Goal: Information Seeking & Learning: Check status

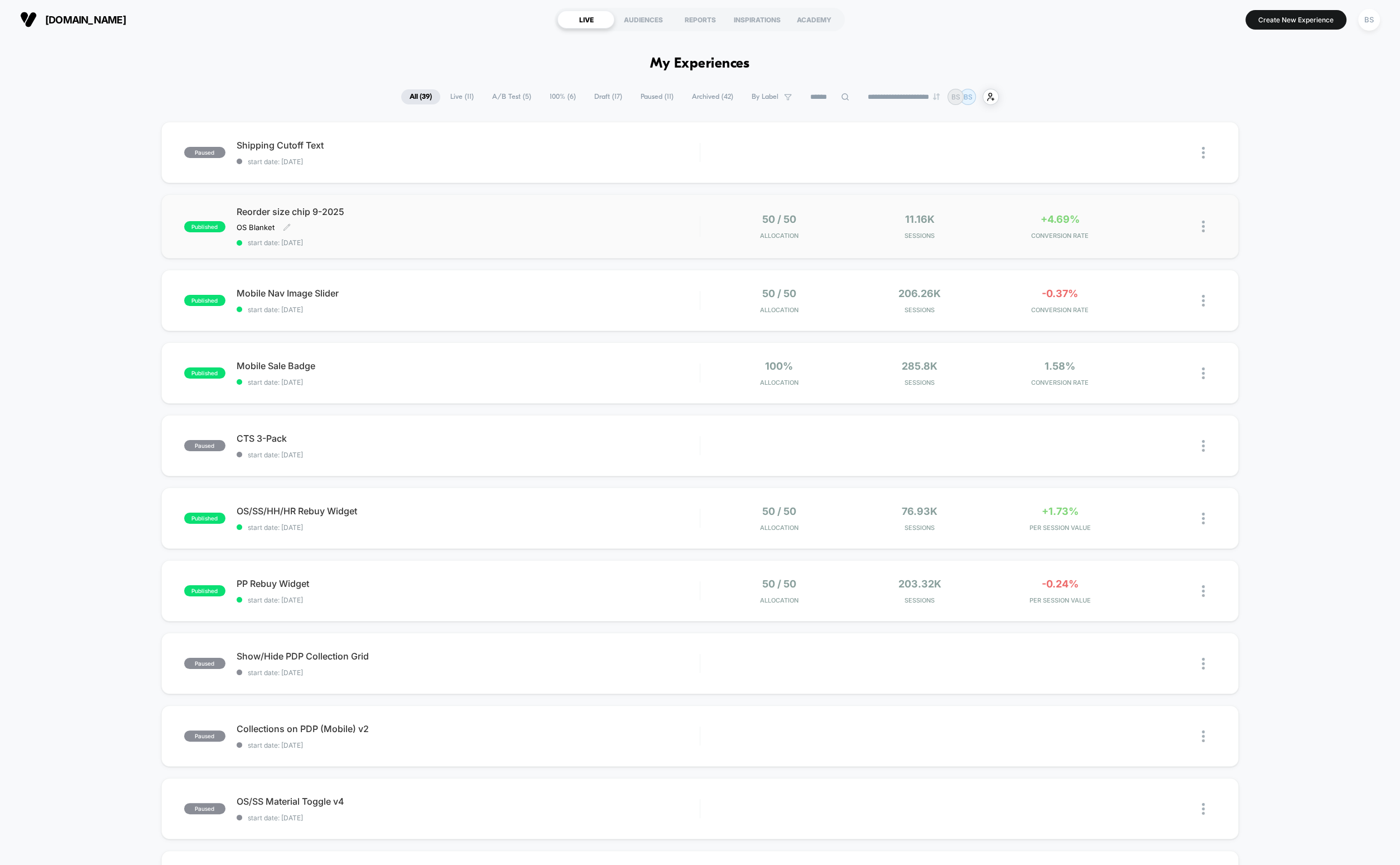
click at [657, 198] on div "published Reorder size chip 9-2025 OS Blanket Click to edit experience details …" at bounding box center [700, 227] width 1078 height 65
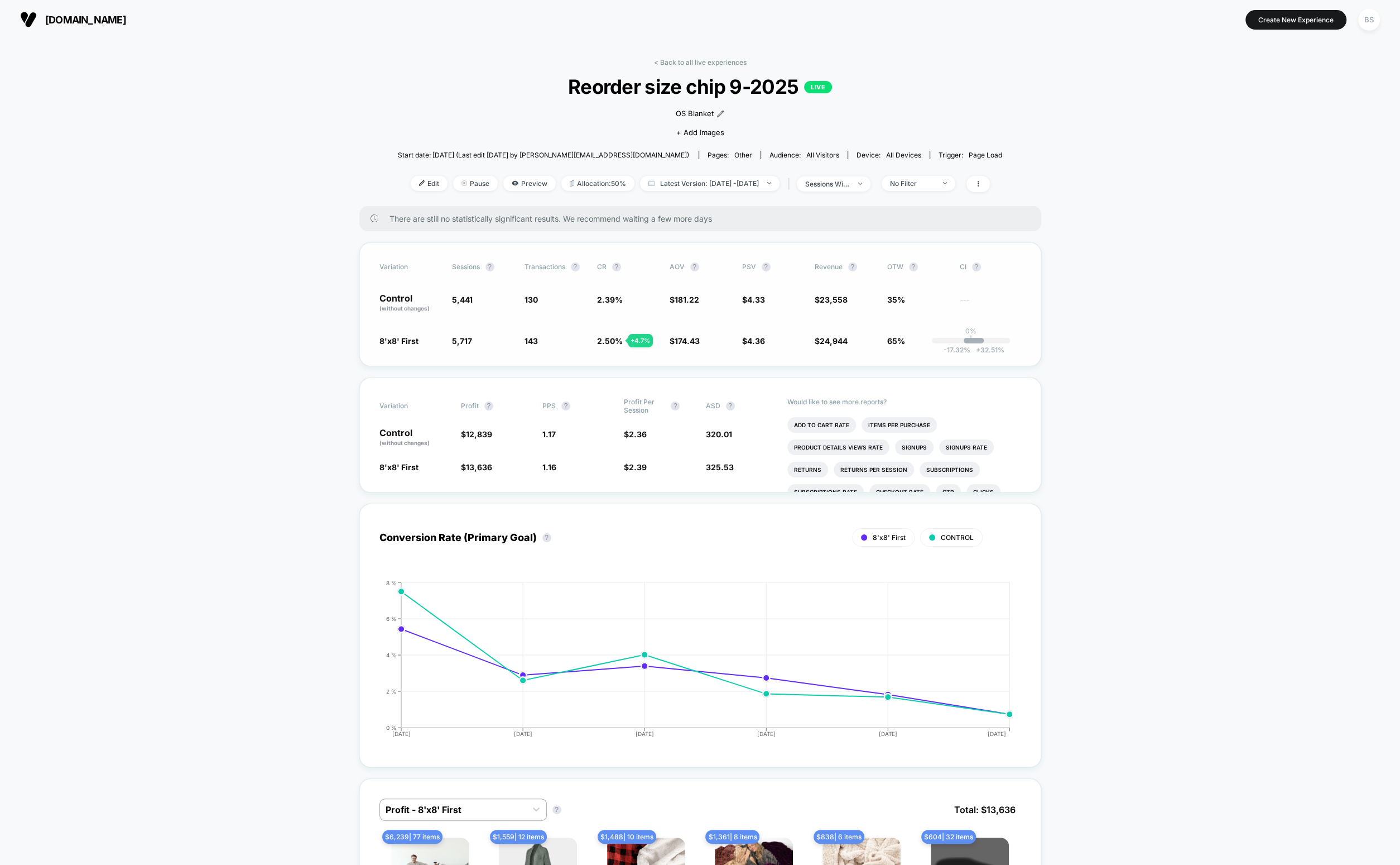
click at [619, 338] on span "2.50 %" at bounding box center [610, 341] width 25 height 9
click at [700, 59] on link "< Back to all live experiences" at bounding box center [700, 62] width 93 height 8
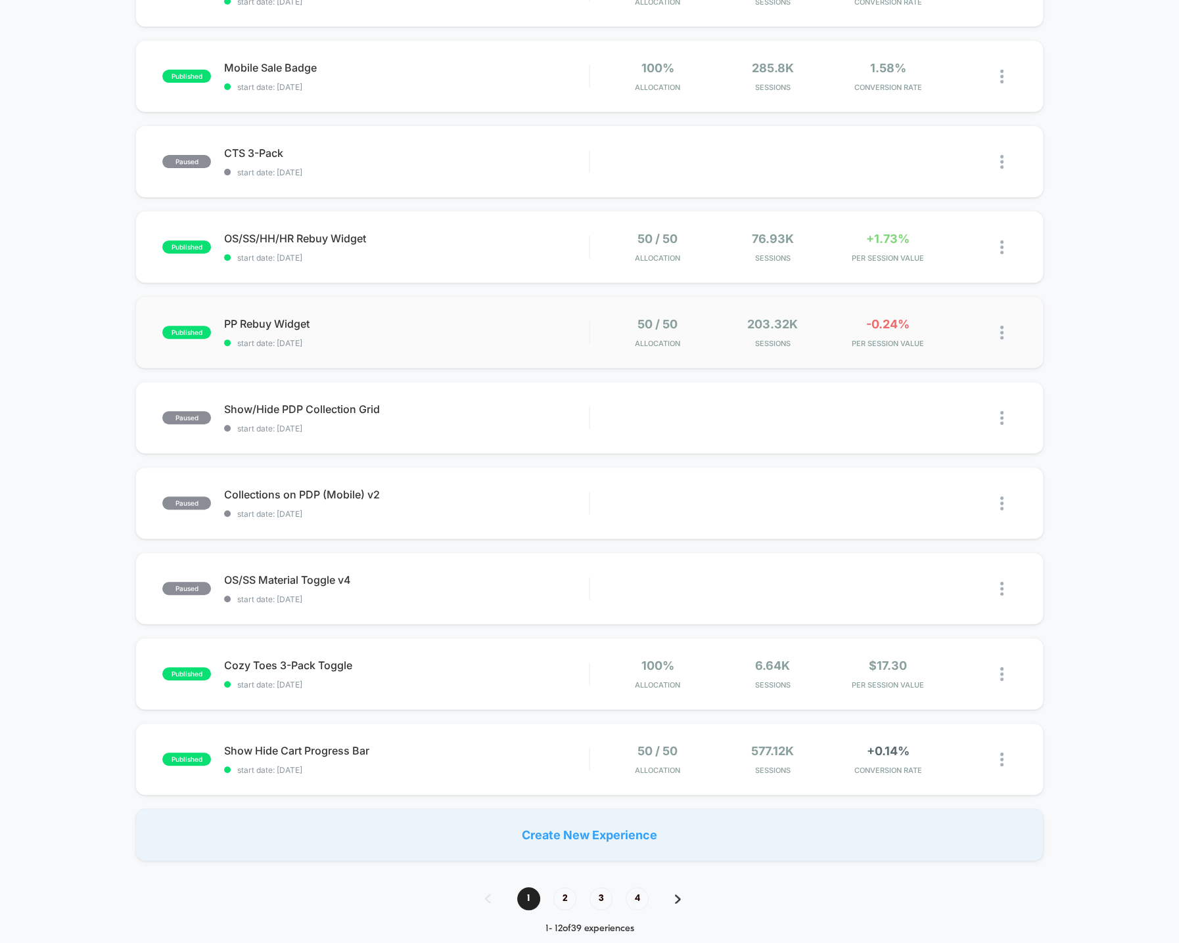
scroll to position [361, 0]
click at [549, 262] on span "start date: [DATE]" at bounding box center [406, 259] width 365 height 10
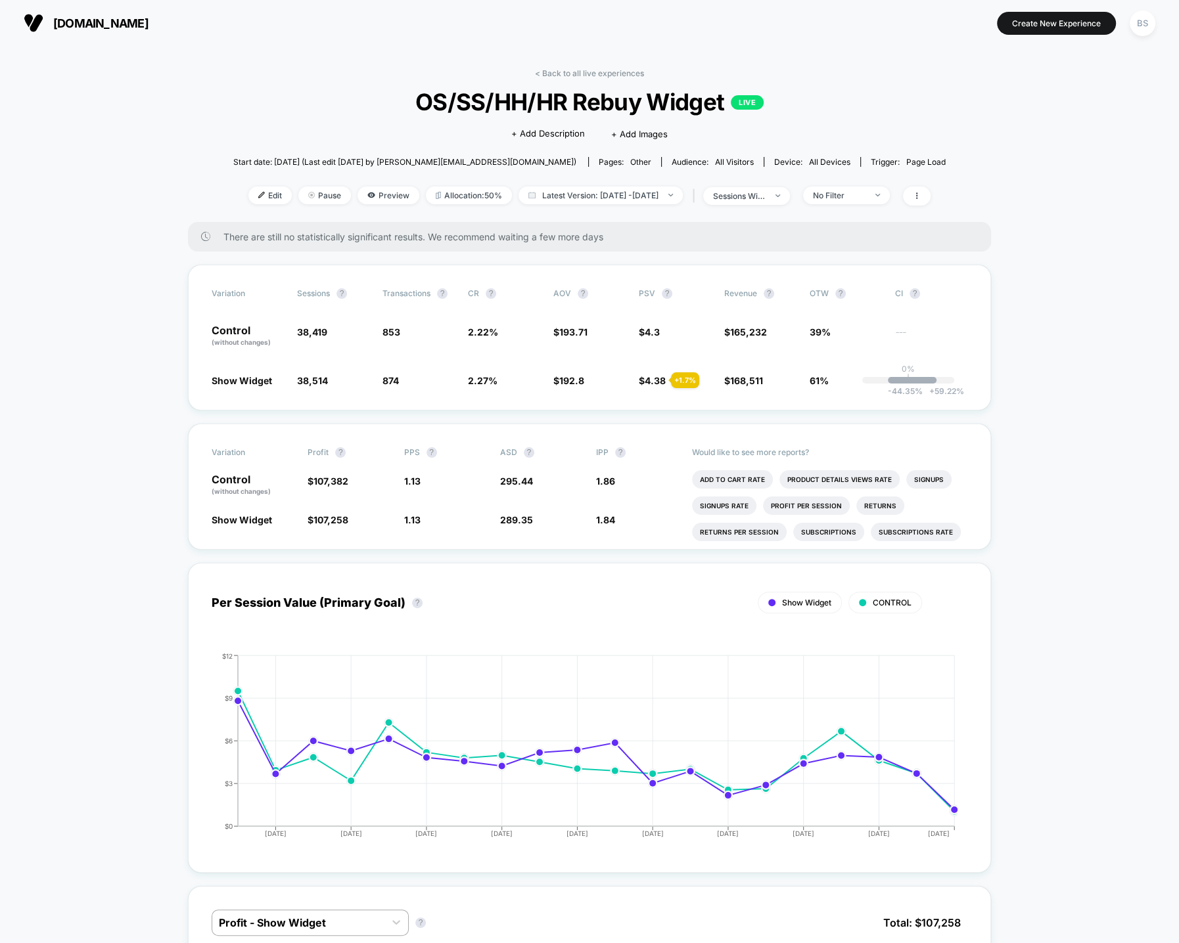
click at [574, 71] on link "< Back to all live experiences" at bounding box center [589, 73] width 109 height 10
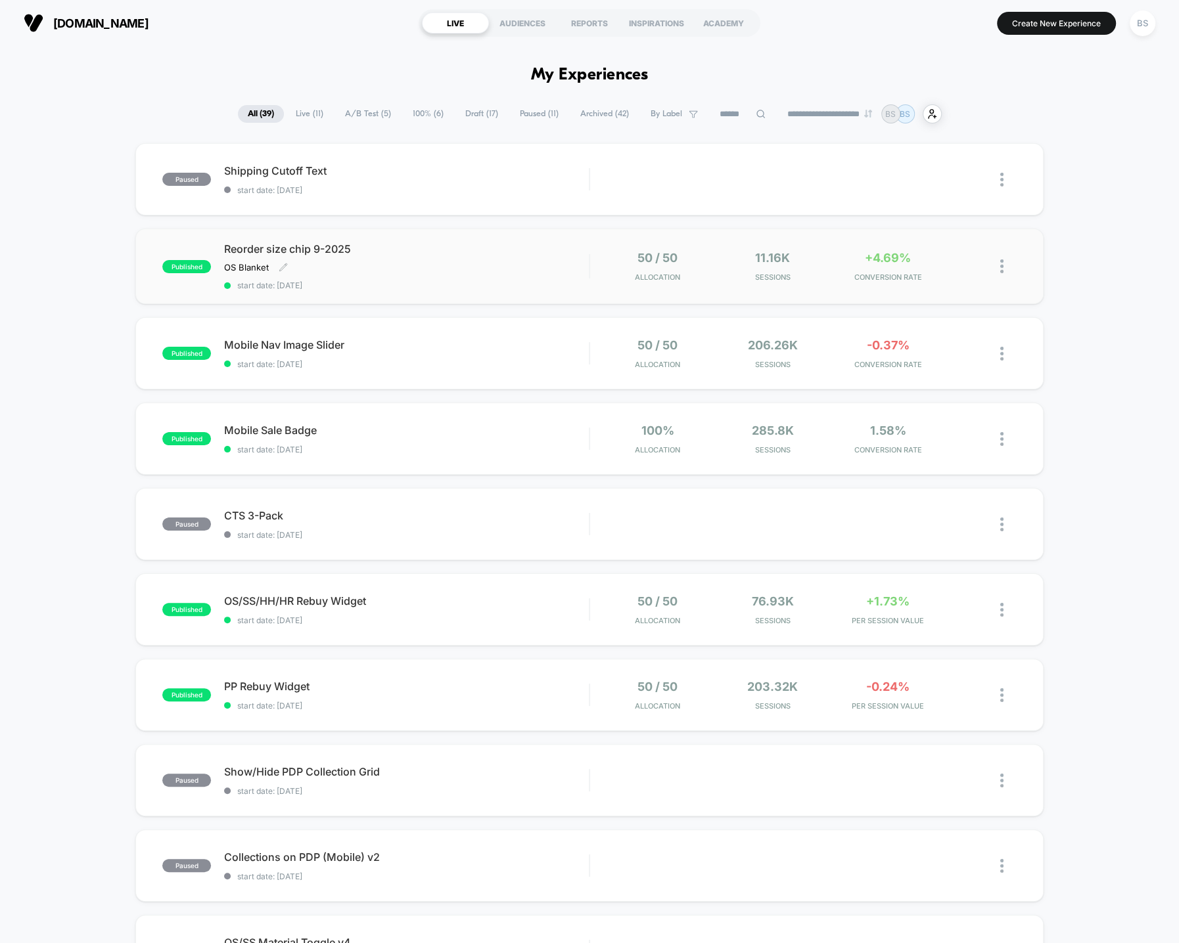
click at [426, 273] on div "Reorder size chip 9-2025 OS Blanket Click to edit experience details OS Blanket…" at bounding box center [406, 266] width 365 height 48
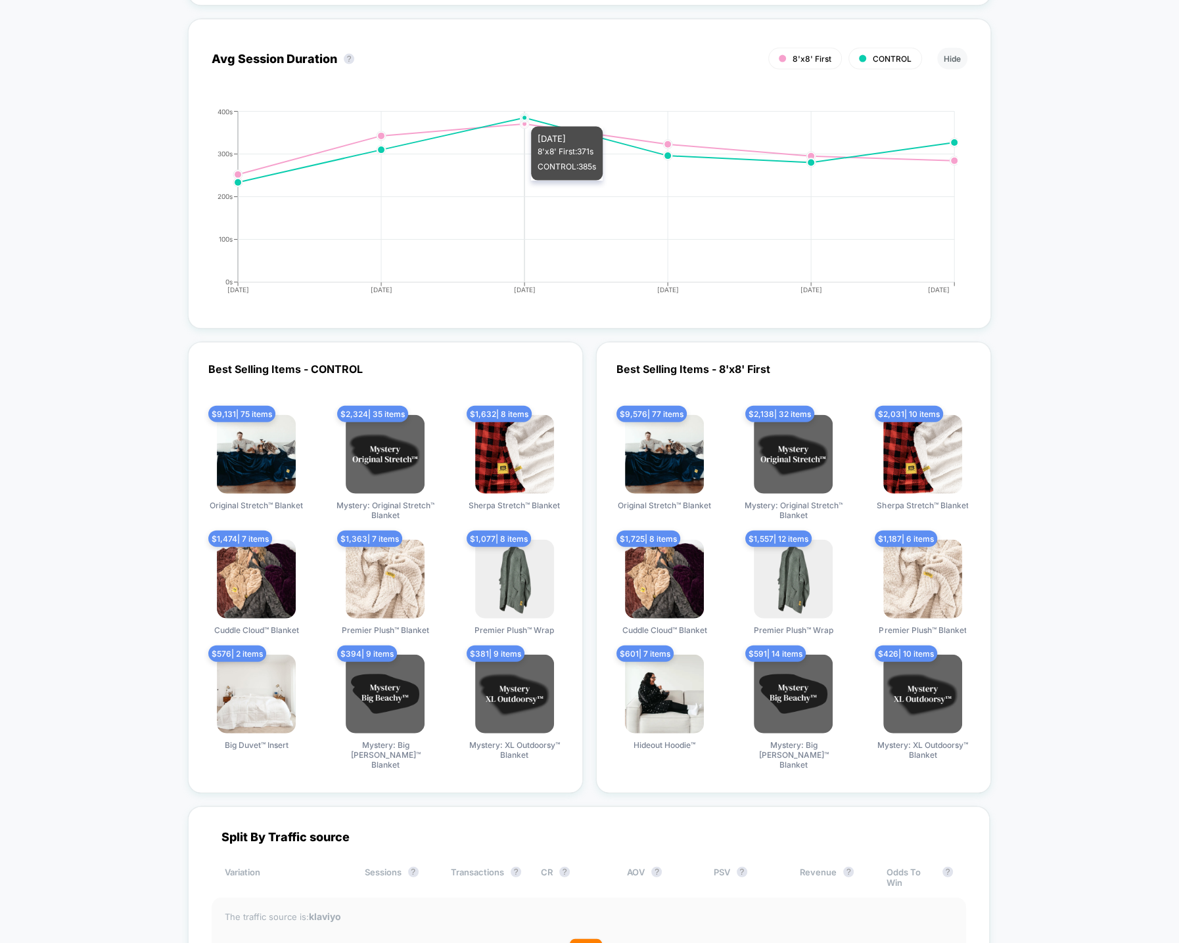
scroll to position [3301, 0]
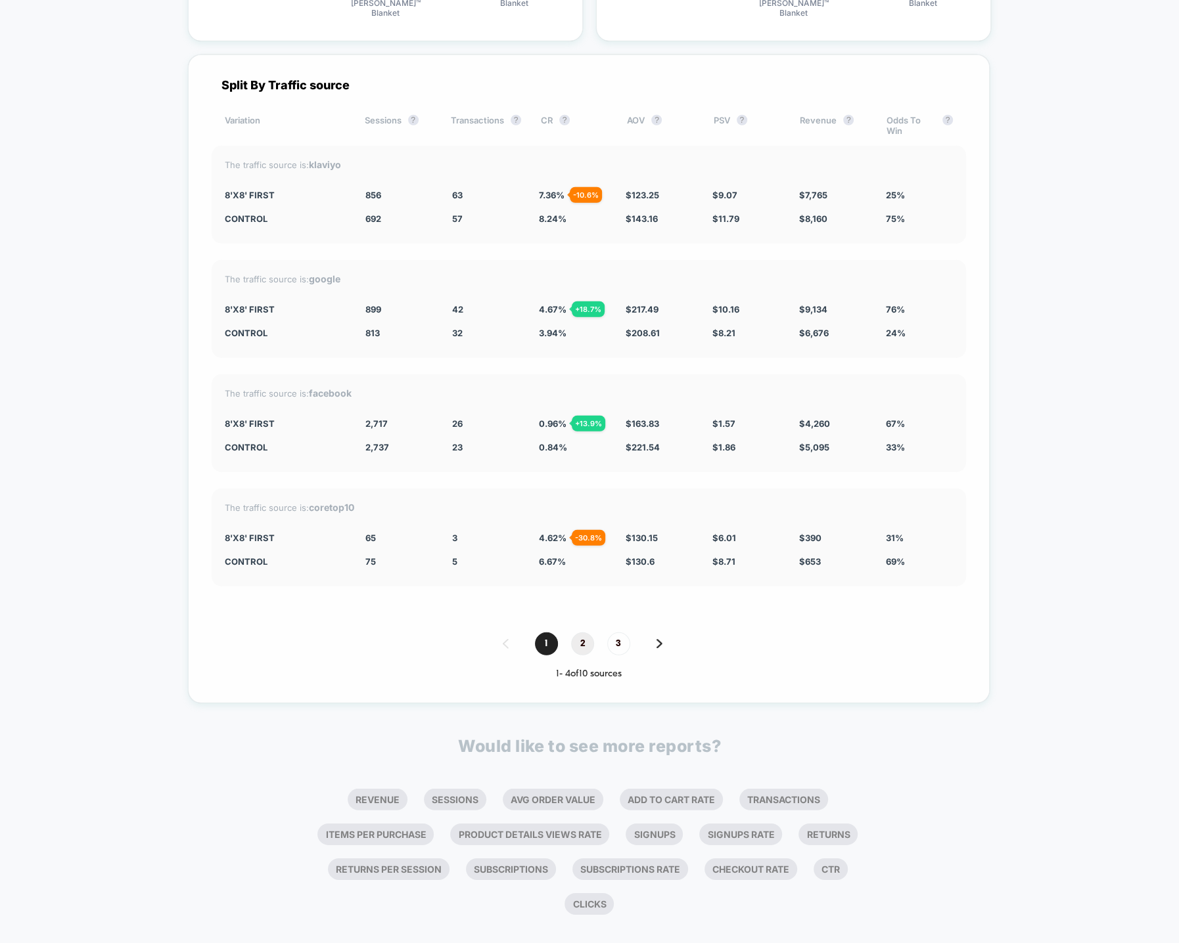
click at [580, 633] on span "2" at bounding box center [582, 644] width 23 height 23
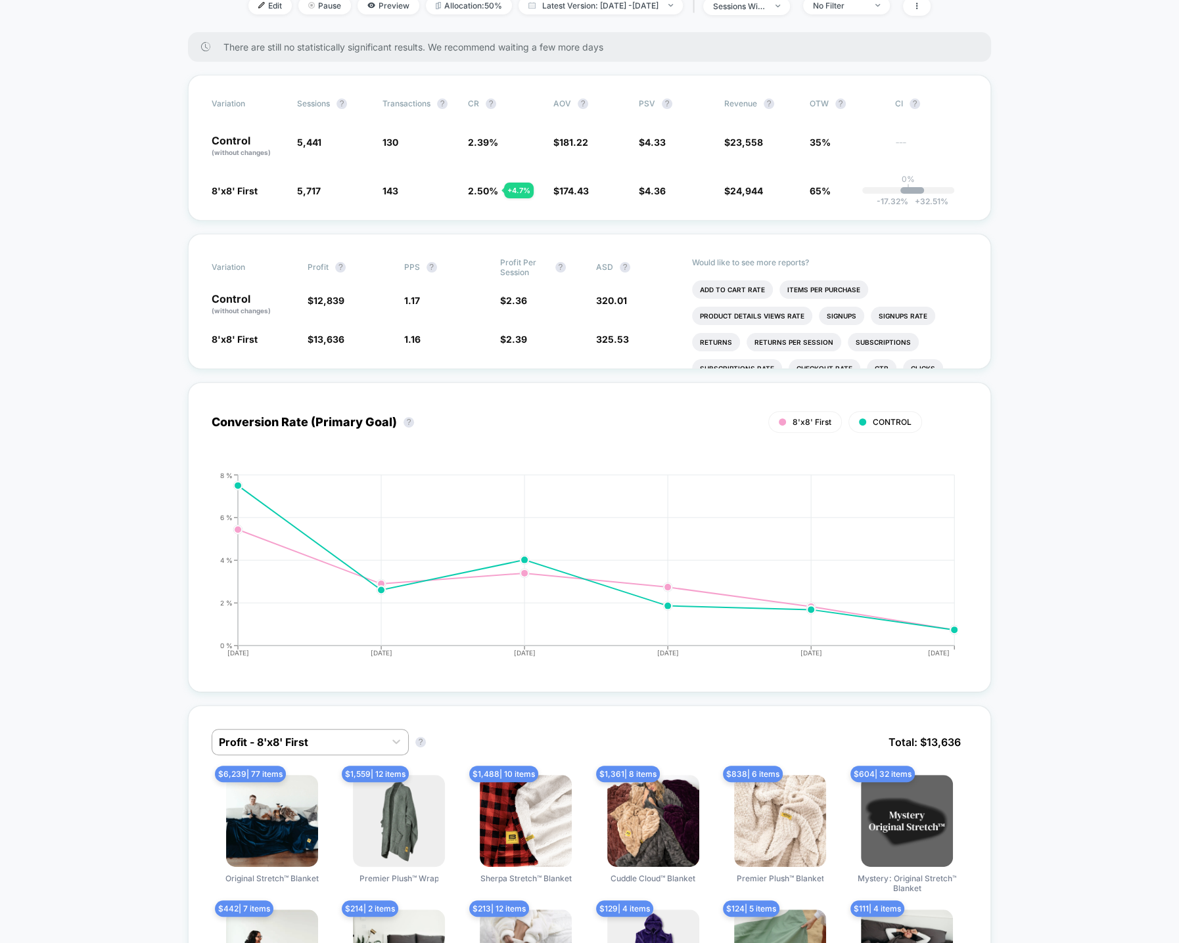
scroll to position [0, 0]
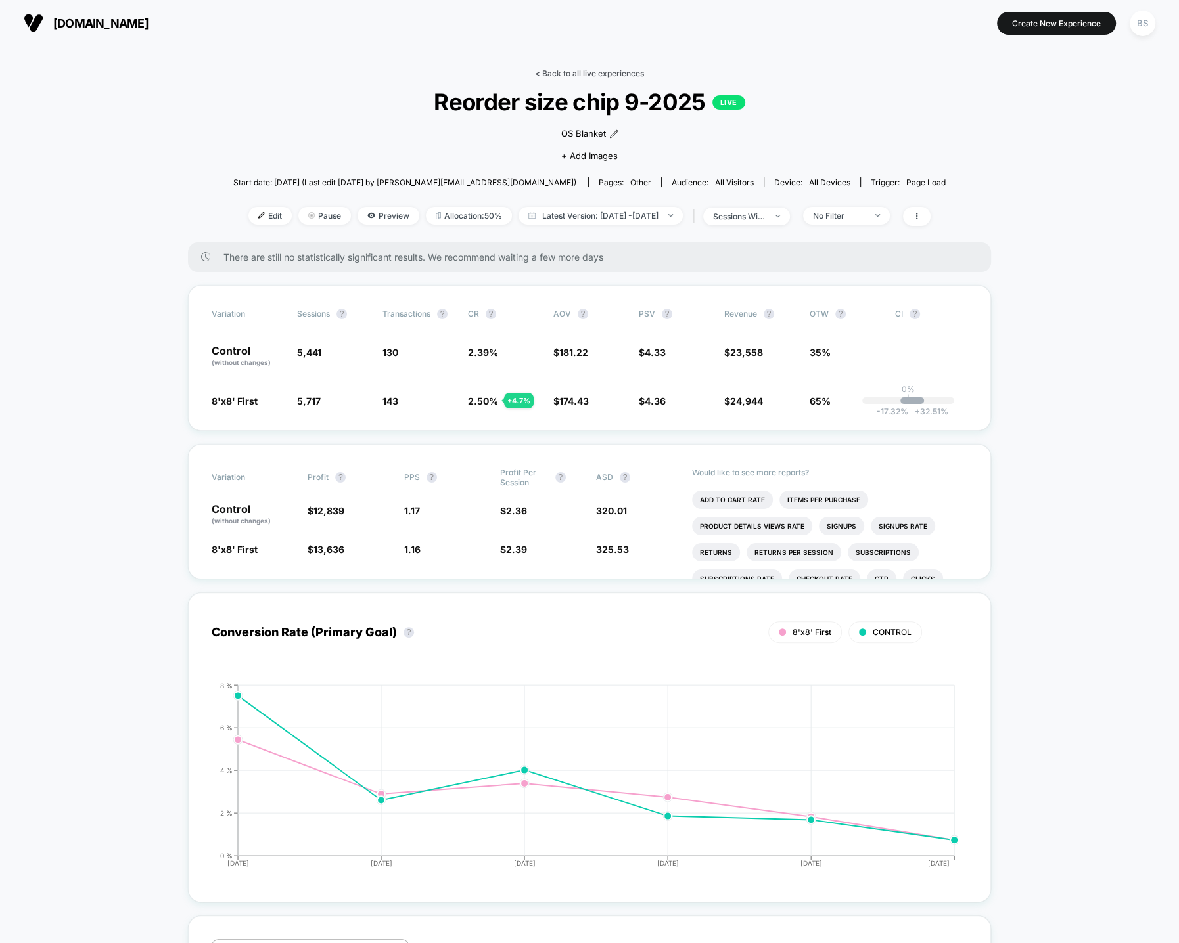
click at [549, 76] on link "< Back to all live experiences" at bounding box center [589, 73] width 109 height 10
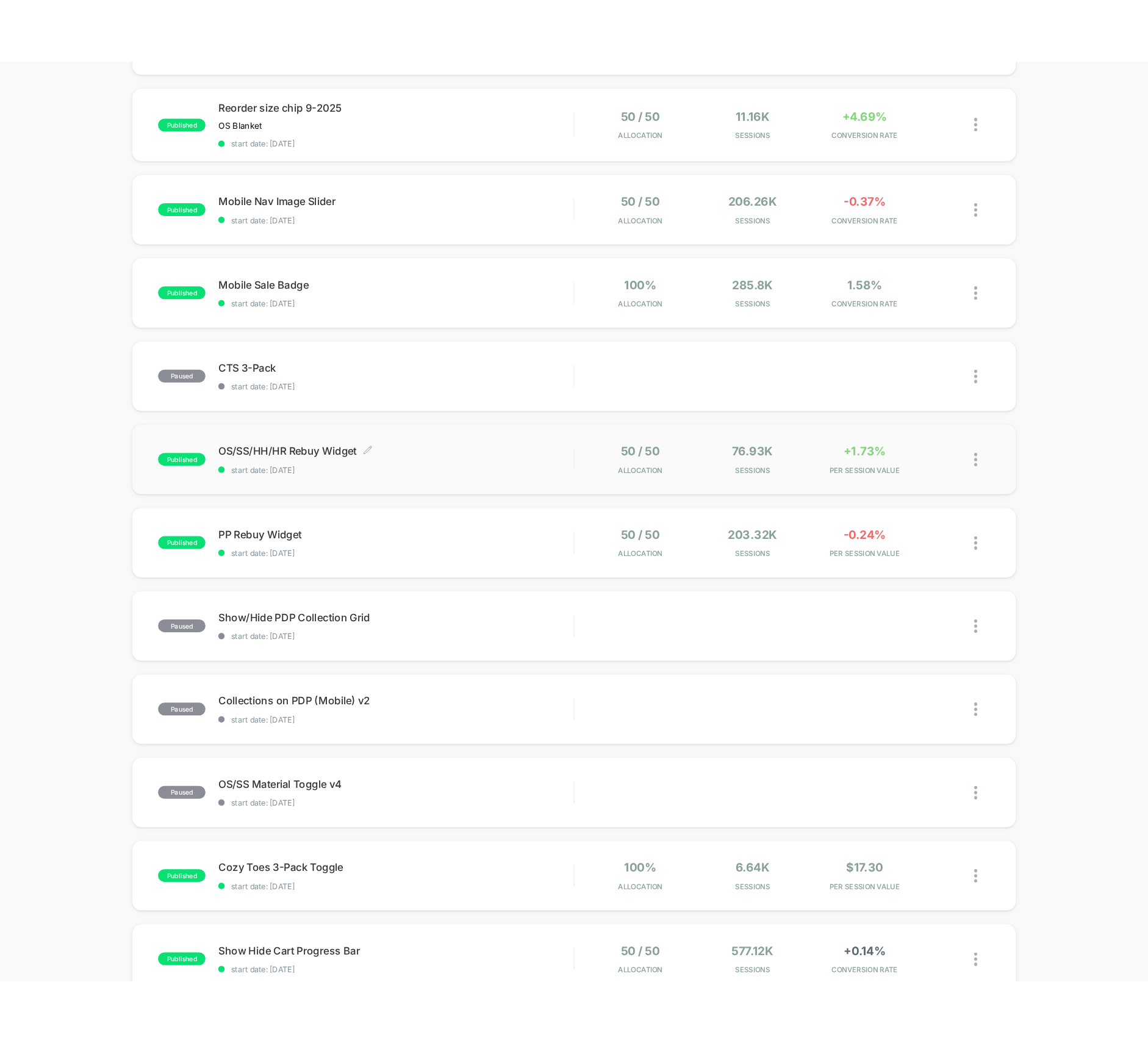
scroll to position [325, 0]
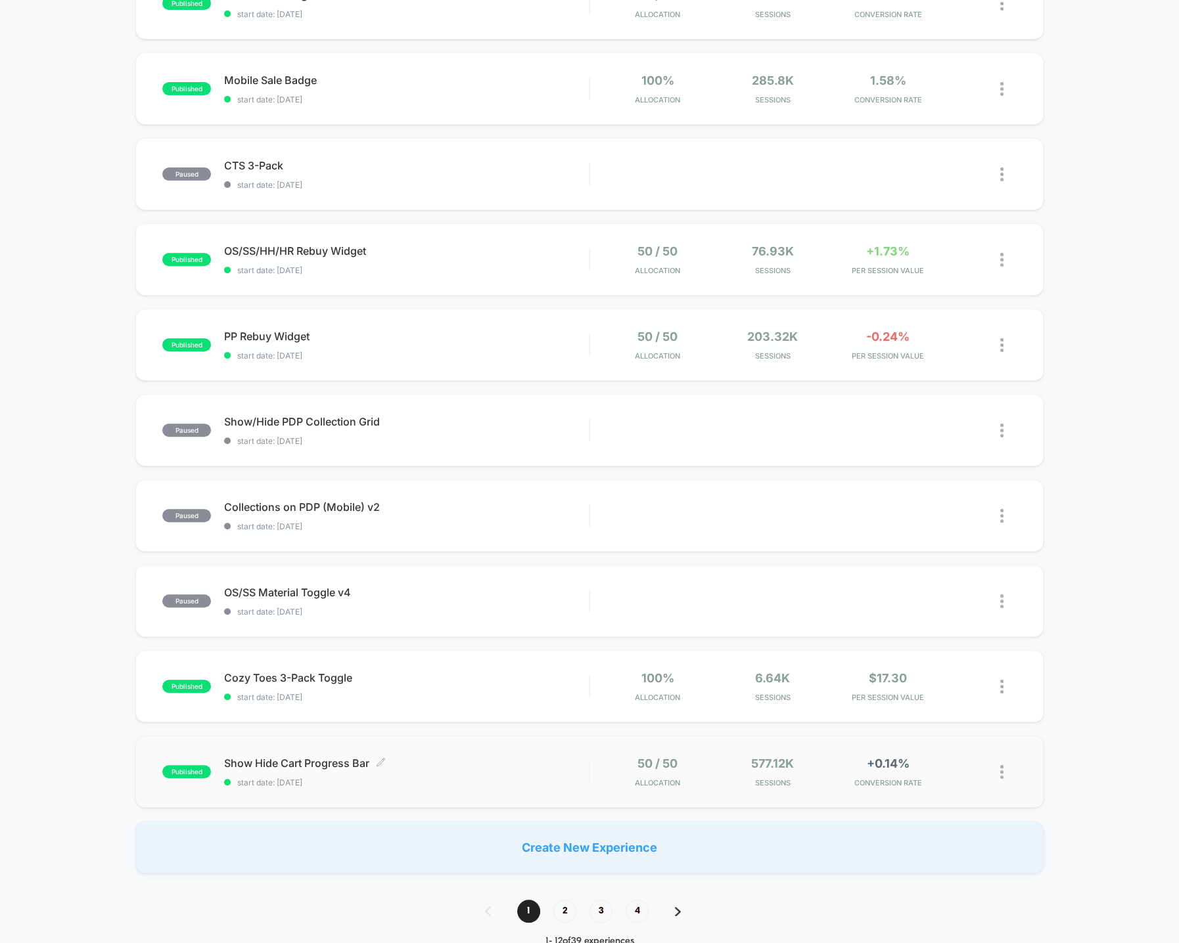
click at [466, 763] on span "Show Hide Cart Progress Bar Click to edit experience details" at bounding box center [406, 763] width 365 height 13
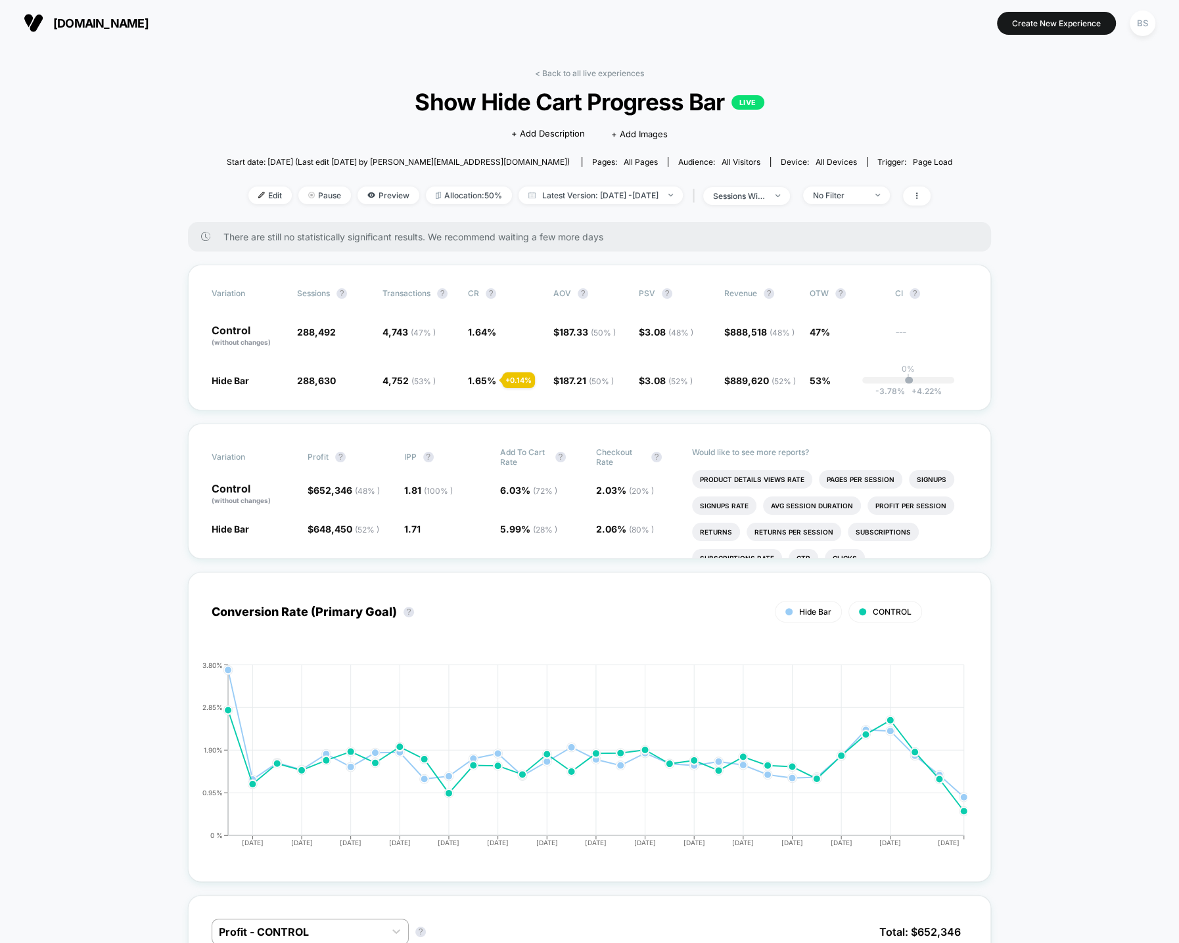
click at [567, 68] on link "< Back to all live experiences" at bounding box center [589, 73] width 109 height 10
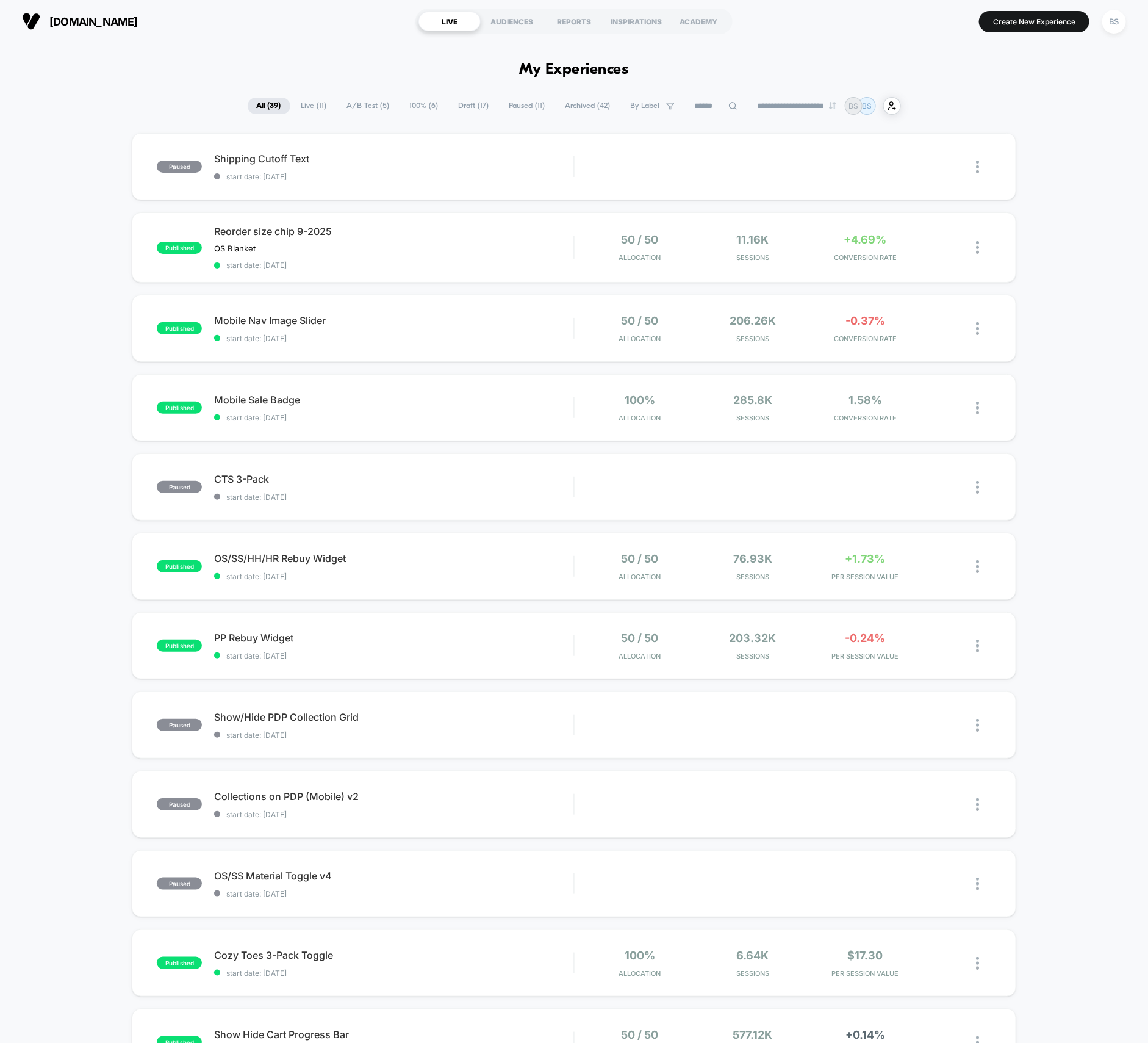
click at [313, 110] on span "Live ( 11 )" at bounding box center [314, 106] width 44 height 17
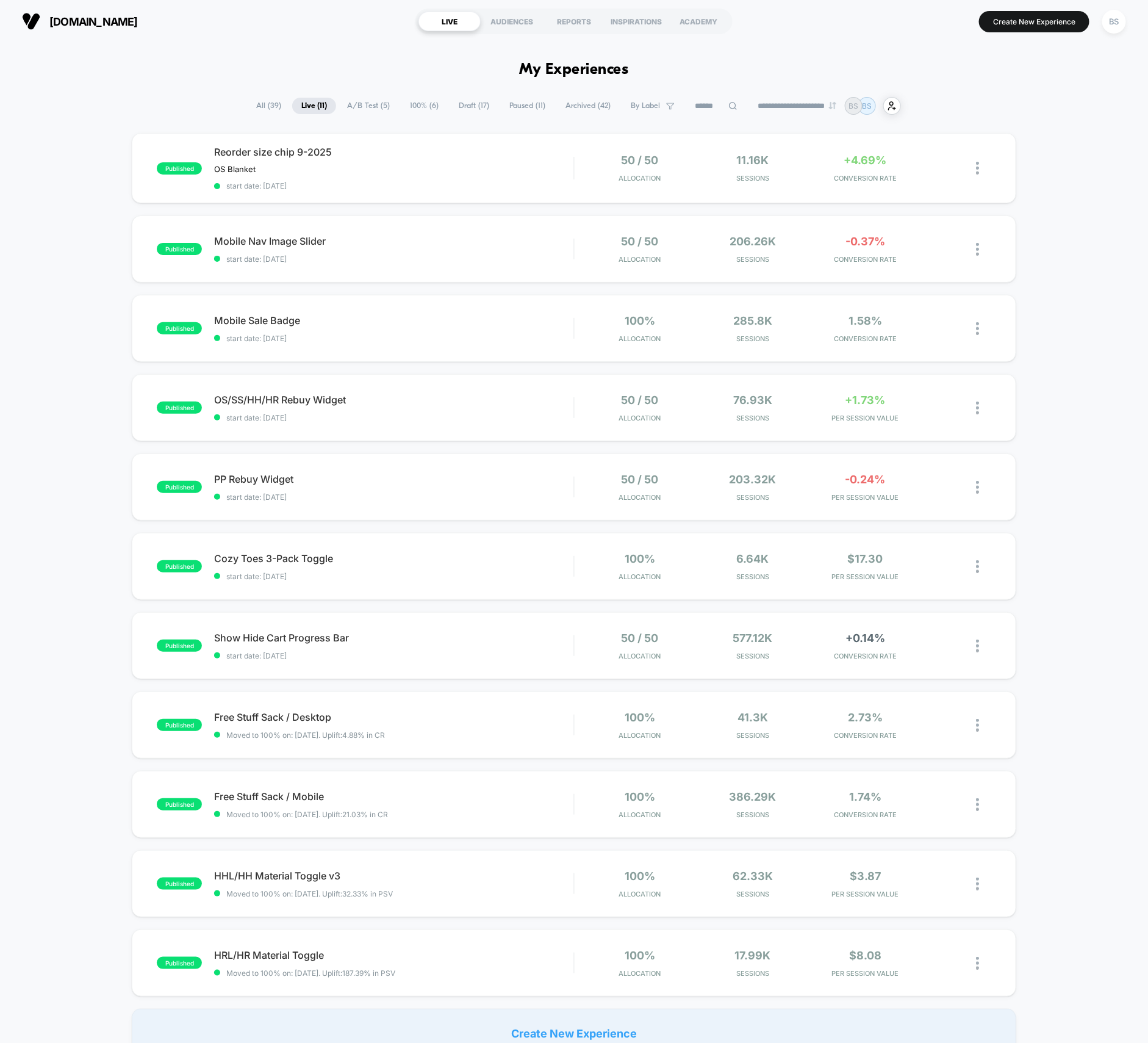
click at [267, 104] on span "All ( 39 )" at bounding box center [268, 106] width 44 height 17
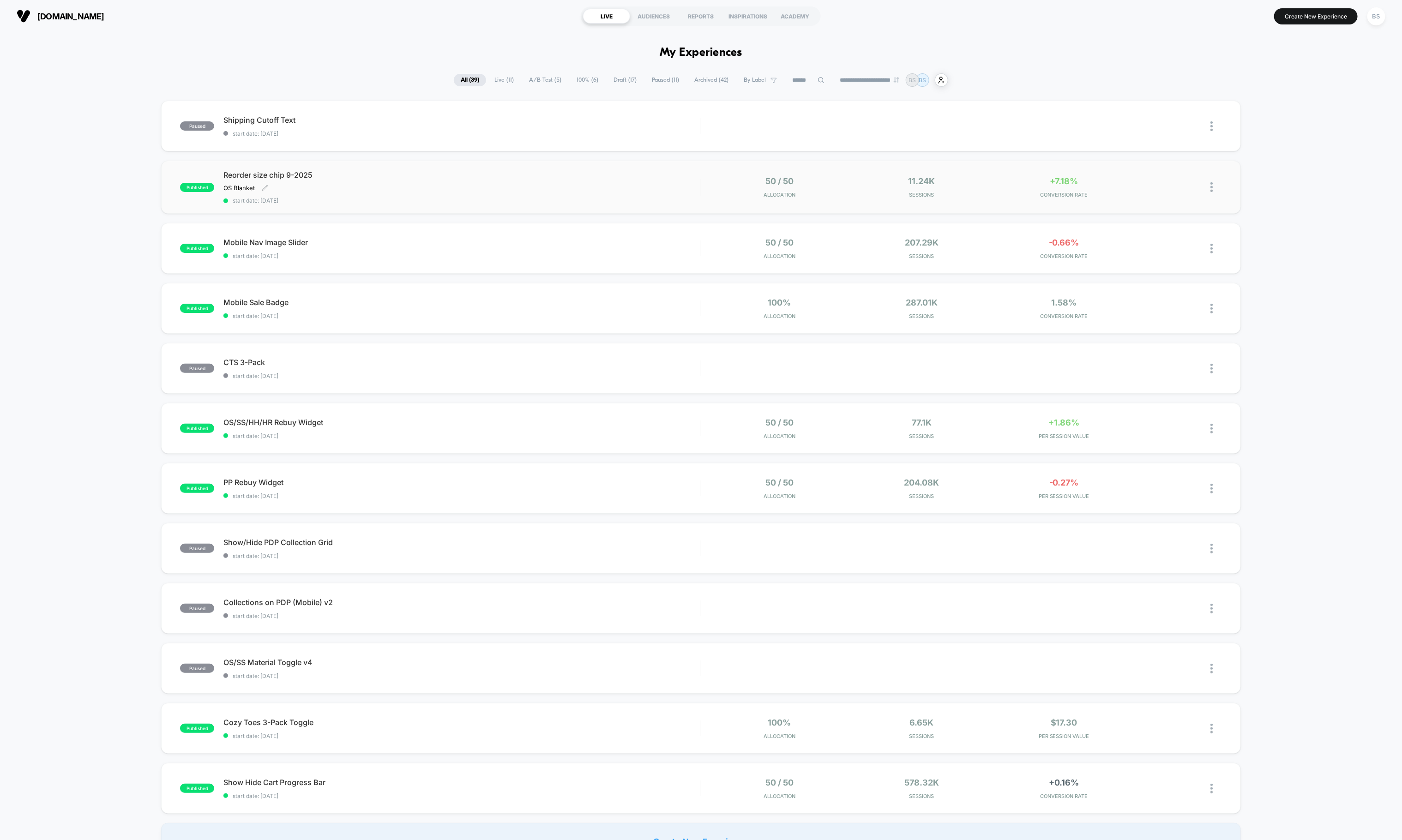
click at [443, 177] on span "Reorder size chip 9-2025" at bounding box center [462, 174] width 477 height 9
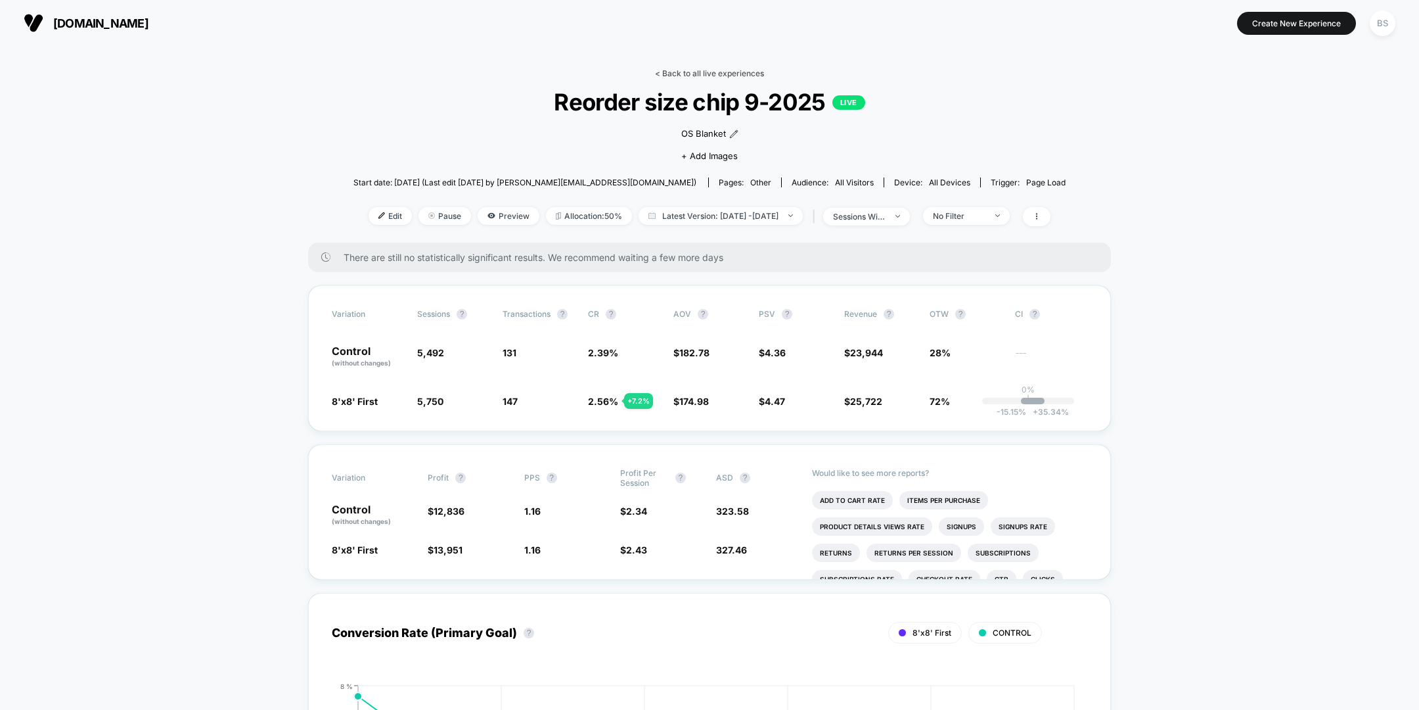
click at [714, 70] on link "< Back to all live experiences" at bounding box center [709, 73] width 109 height 10
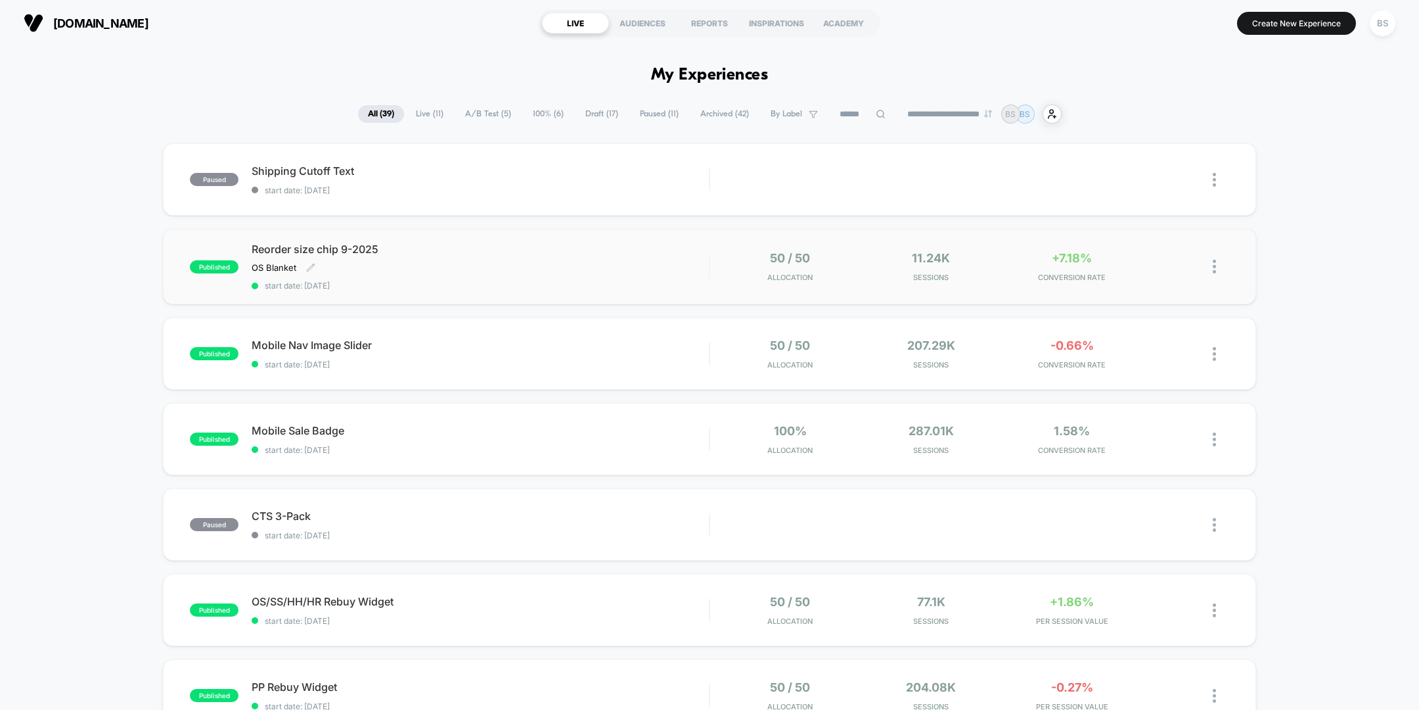
click at [653, 271] on div "Reorder size chip 9-2025 OS Blanket Click to edit experience details OS Blanket…" at bounding box center [480, 266] width 457 height 48
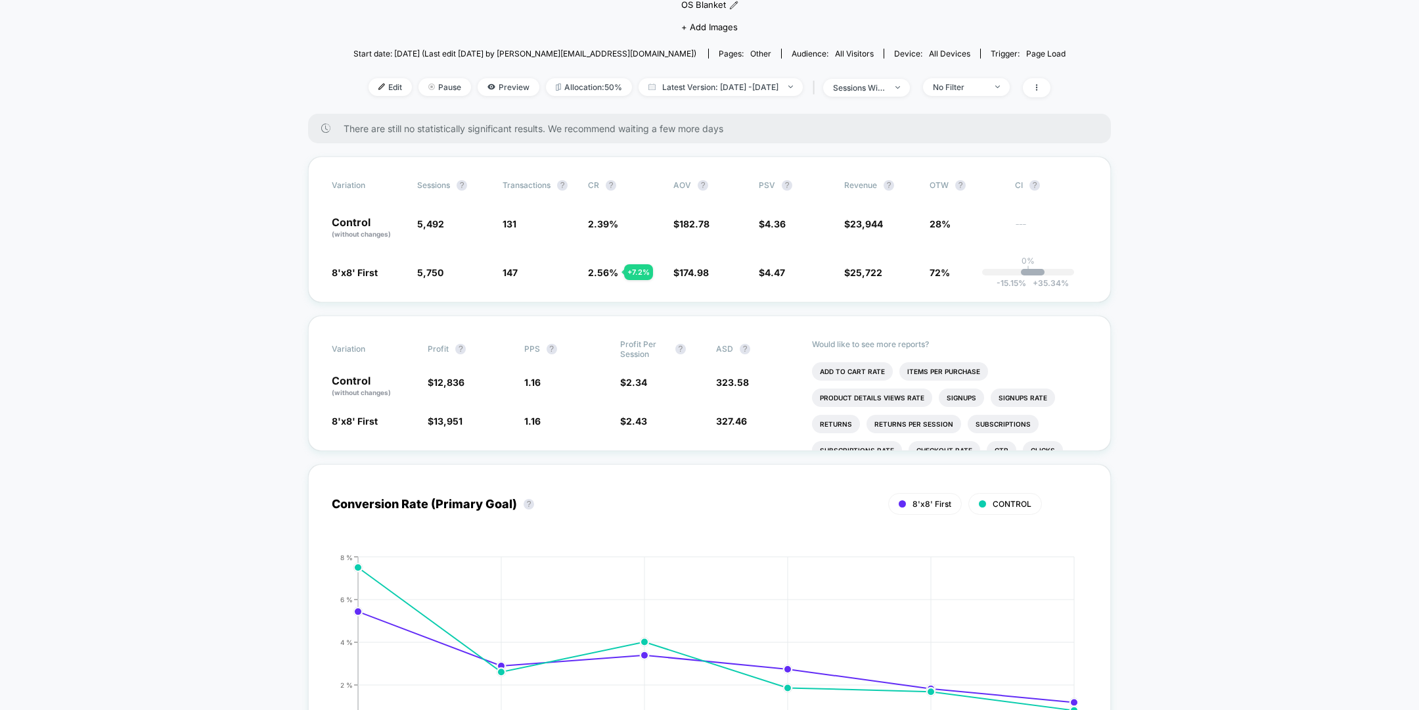
scroll to position [136, 0]
